Goal: Task Accomplishment & Management: Manage account settings

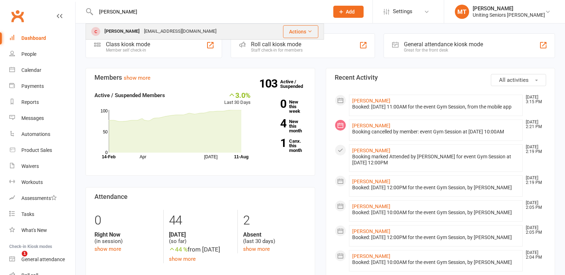
type input "[PERSON_NAME]"
click at [109, 24] on td "[PERSON_NAME] [PERSON_NAME][EMAIL_ADDRESS][DOMAIN_NAME]" at bounding box center [177, 31] width 182 height 15
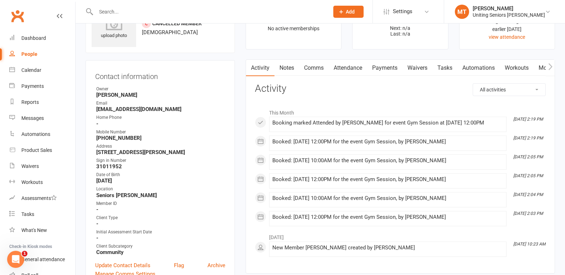
scroll to position [178, 0]
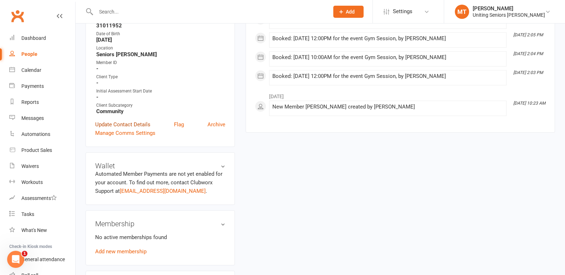
click at [123, 122] on link "Update Contact Details" at bounding box center [122, 124] width 55 height 9
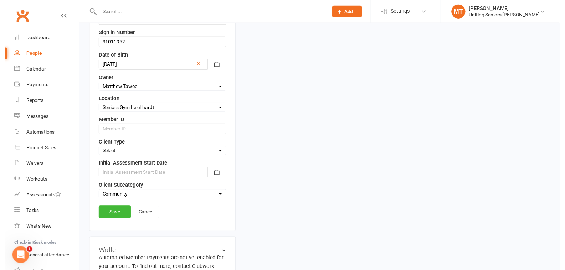
scroll to position [319, 0]
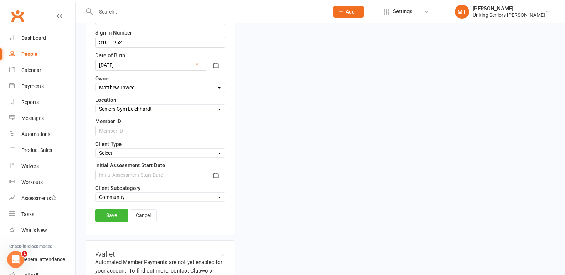
click at [135, 172] on div at bounding box center [160, 175] width 130 height 11
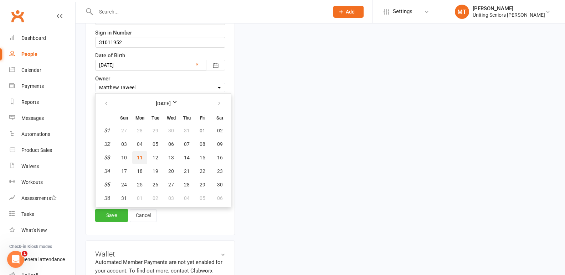
click at [146, 155] on button "11" at bounding box center [139, 157] width 15 height 13
type input "[DATE]"
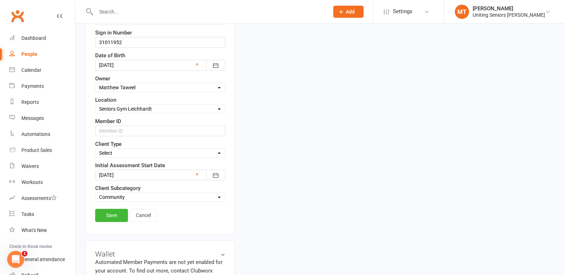
click at [120, 151] on select "Select Funded (CHSP) Foundation & Pensioner (FUP) Self-Funded (Full) DVA Unitin…" at bounding box center [159, 153] width 129 height 8
select select "Foundation & Pensioner (FUP)"
click at [95, 150] on select "Select Funded (CHSP) Foundation & Pensioner (FUP) Self-Funded (Full) DVA Unitin…" at bounding box center [159, 153] width 129 height 8
click at [108, 215] on link "Save" at bounding box center [111, 215] width 33 height 13
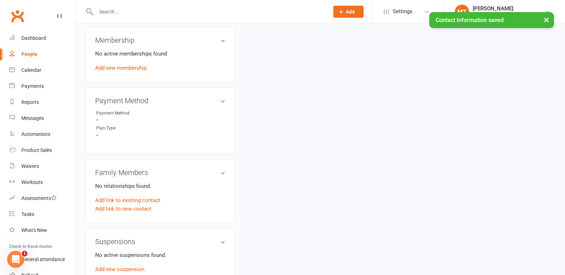
scroll to position [354, 0]
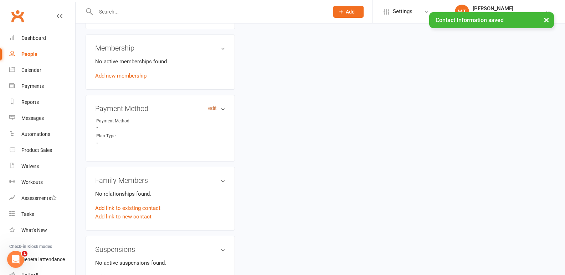
click at [208, 108] on link "edit" at bounding box center [212, 108] width 9 height 6
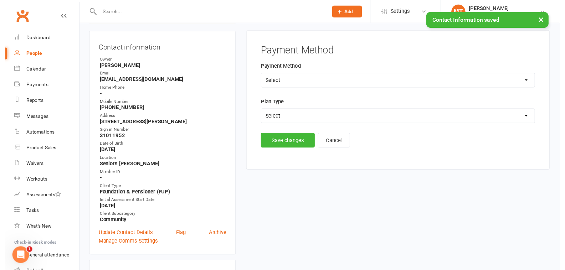
scroll to position [61, 0]
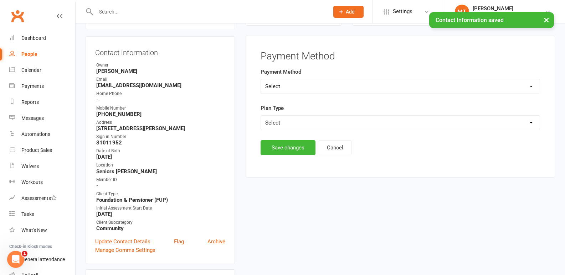
click at [263, 89] on select "Select Direct Debit Direct Deposit / Bank Transfer Cheque Credit Card by Phone …" at bounding box center [400, 86] width 279 height 14
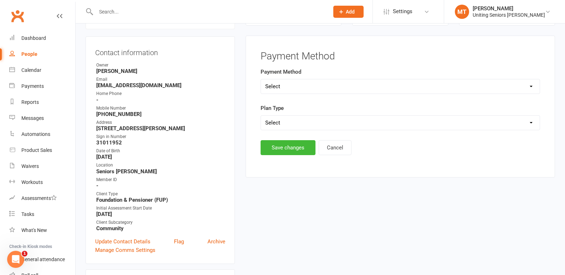
select select "BPay"
click at [261, 79] on select "Select Direct Debit Direct Deposit / Bank Transfer Cheque Credit Card by Phone …" at bounding box center [400, 86] width 279 height 14
click at [290, 113] on div "Plan Type Select Ongoing Single-service" at bounding box center [399, 117] width 279 height 26
drag, startPoint x: 291, startPoint y: 120, endPoint x: 294, endPoint y: 126, distance: 6.1
click at [291, 120] on select "Select Ongoing Single-service" at bounding box center [400, 123] width 279 height 14
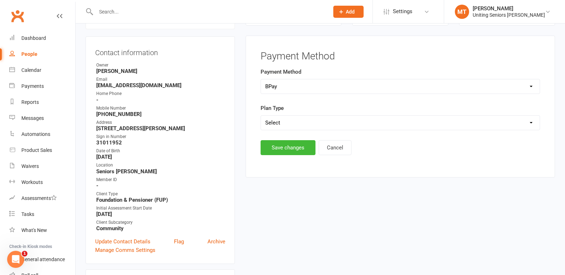
select select "Single-service"
click at [261, 116] on select "Select Ongoing Single-service" at bounding box center [400, 123] width 279 height 14
click at [288, 149] on button "Save changes" at bounding box center [287, 147] width 55 height 15
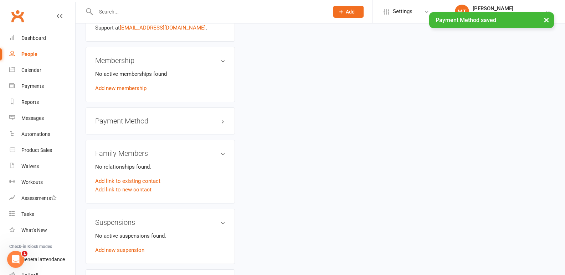
scroll to position [346, 0]
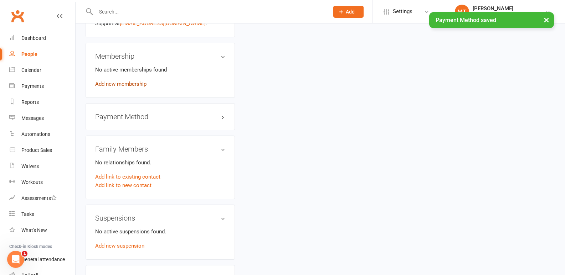
click at [125, 81] on link "Add new membership" at bounding box center [120, 84] width 51 height 6
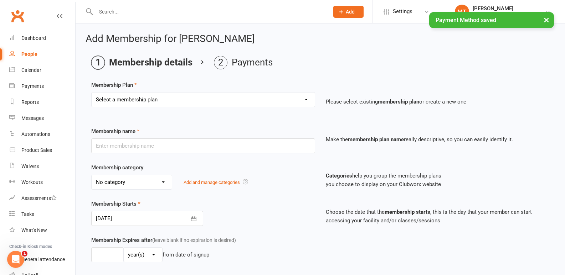
drag, startPoint x: 149, startPoint y: 95, endPoint x: 153, endPoint y: 97, distance: 5.0
click at [149, 95] on select "Select a membership plan Create new Membership Plan Initial Assessment + Set Up…" at bounding box center [203, 100] width 223 height 14
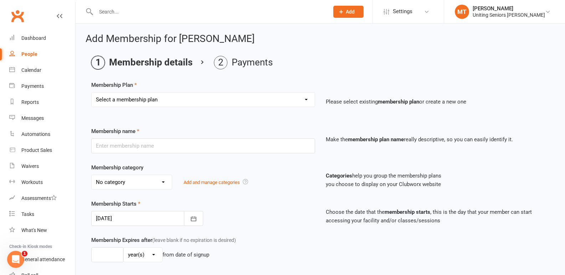
select select "2"
click at [92, 93] on select "Select a membership plan Create new Membership Plan Initial Assessment + Set Up…" at bounding box center [203, 100] width 223 height 14
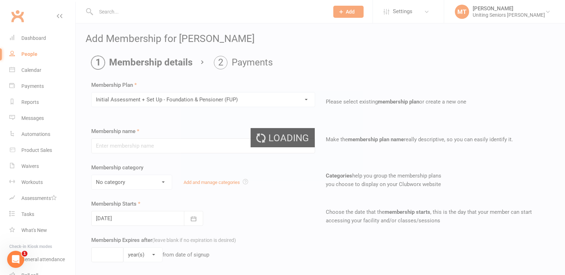
type input "Initial Assessment + Set Up - Foundation & Pensioner (FUP)"
select select "5"
type input "3"
select select "2"
type input "5"
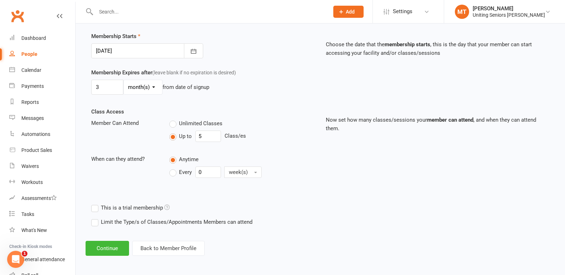
scroll to position [169, 0]
click at [113, 249] on button "Continue" at bounding box center [107, 247] width 43 height 15
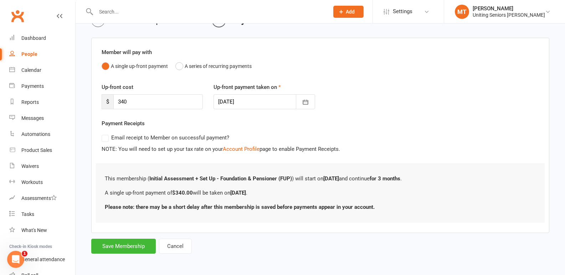
scroll to position [43, 0]
click at [136, 245] on button "Save Membership" at bounding box center [123, 246] width 64 height 15
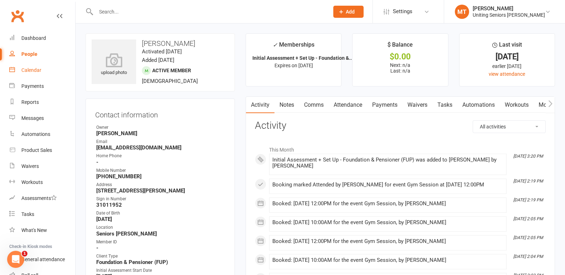
click at [38, 66] on link "Calendar" at bounding box center [42, 70] width 66 height 16
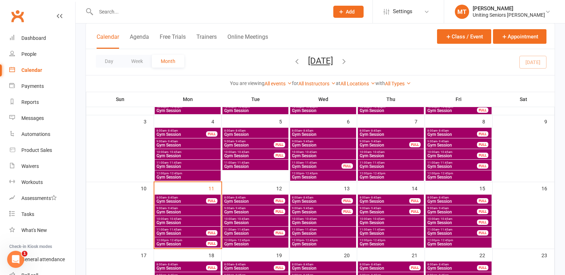
scroll to position [107, 0]
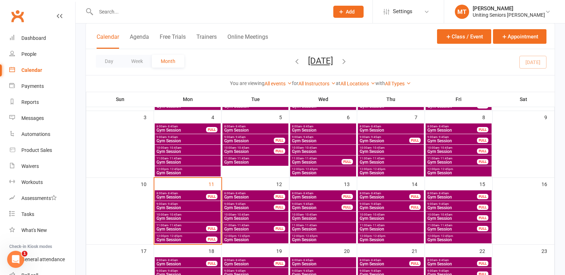
click at [180, 241] on span "Gym Session" at bounding box center [181, 240] width 50 height 4
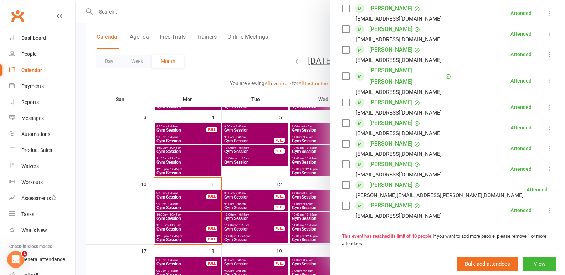
scroll to position [143, 0]
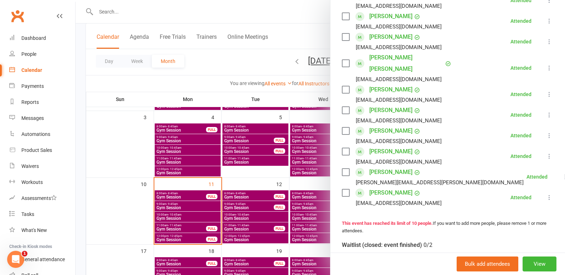
click at [258, 199] on div at bounding box center [320, 137] width 489 height 275
